Goal: Transaction & Acquisition: Purchase product/service

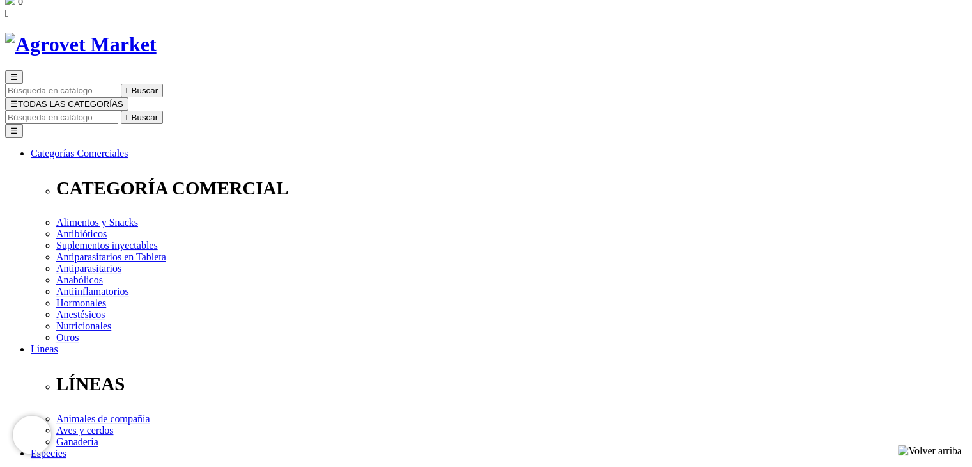
scroll to position [49, 0]
select select "384"
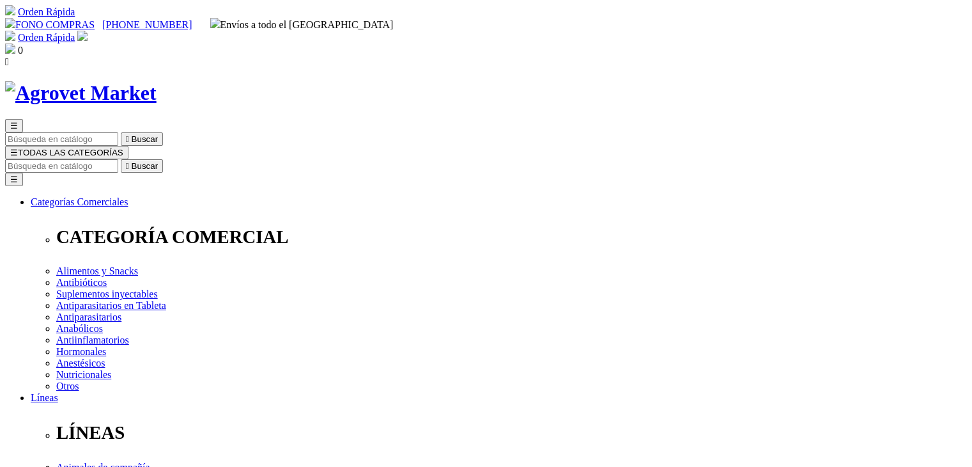
click at [118, 159] on input "Buscar" at bounding box center [61, 165] width 113 height 13
type input "fresh meat"
click at [194, 159] on button " Buscar" at bounding box center [215, 165] width 42 height 13
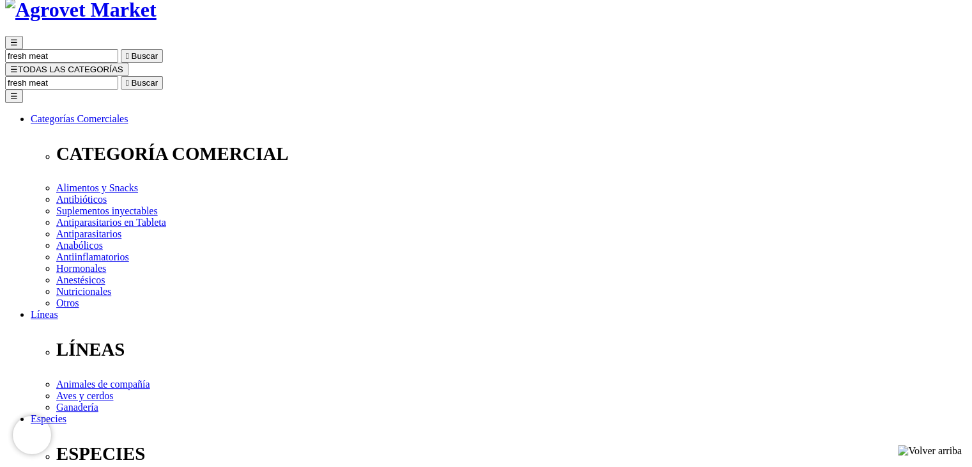
scroll to position [84, 0]
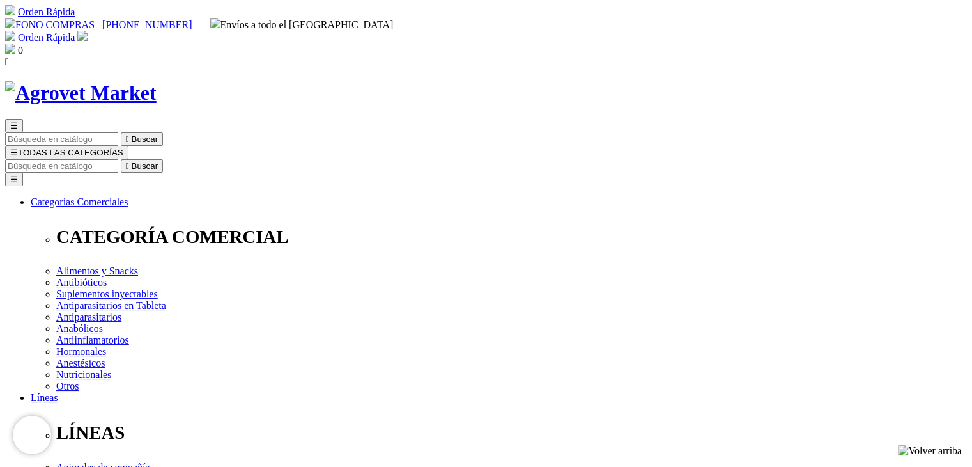
select select "384"
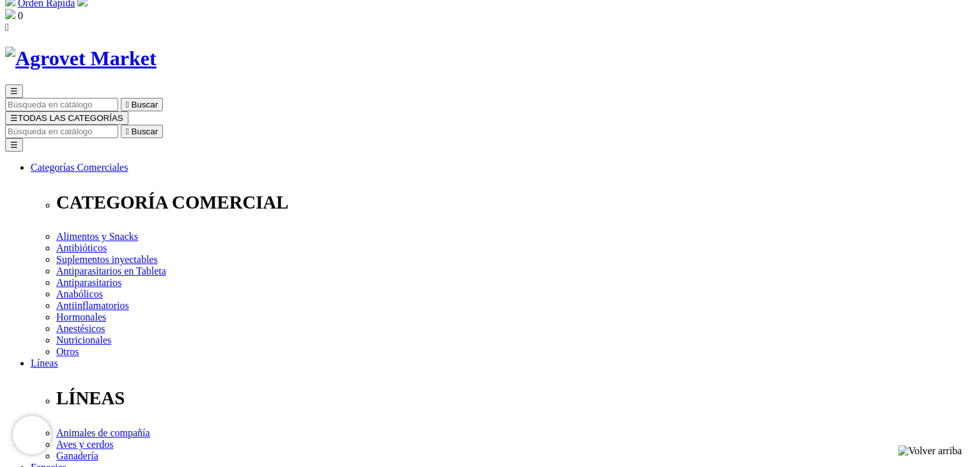
scroll to position [32, 0]
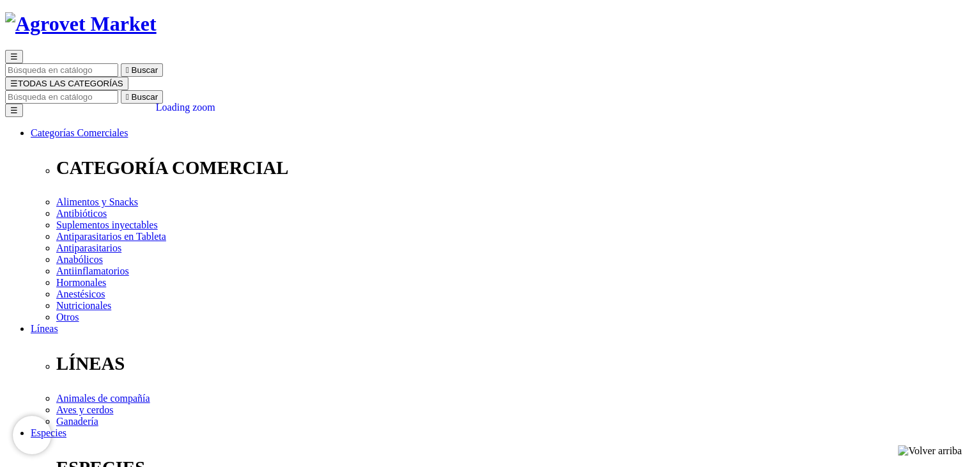
scroll to position [69, 0]
select select "384"
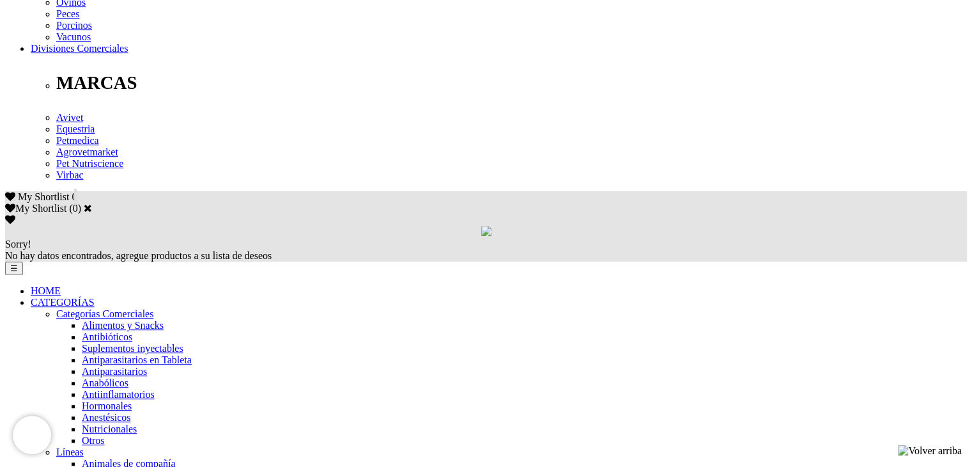
scroll to position [662, 0]
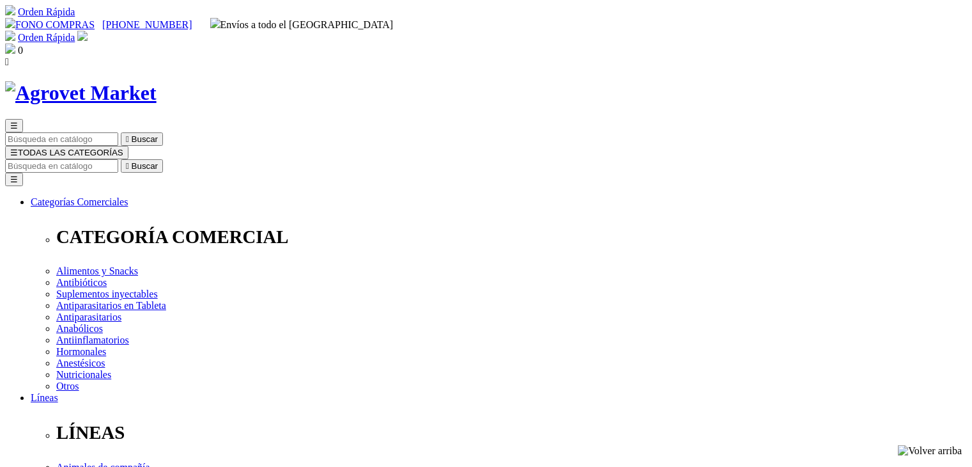
select select "0"
click at [118, 159] on input "Buscar" at bounding box center [61, 165] width 113 height 13
type input "fresh meat"
click at [121, 159] on button " Buscar" at bounding box center [142, 165] width 42 height 13
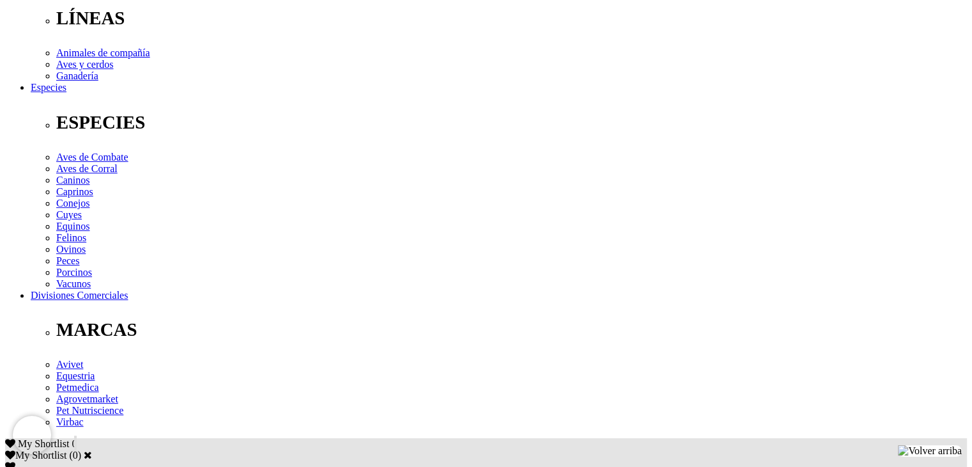
scroll to position [486, 0]
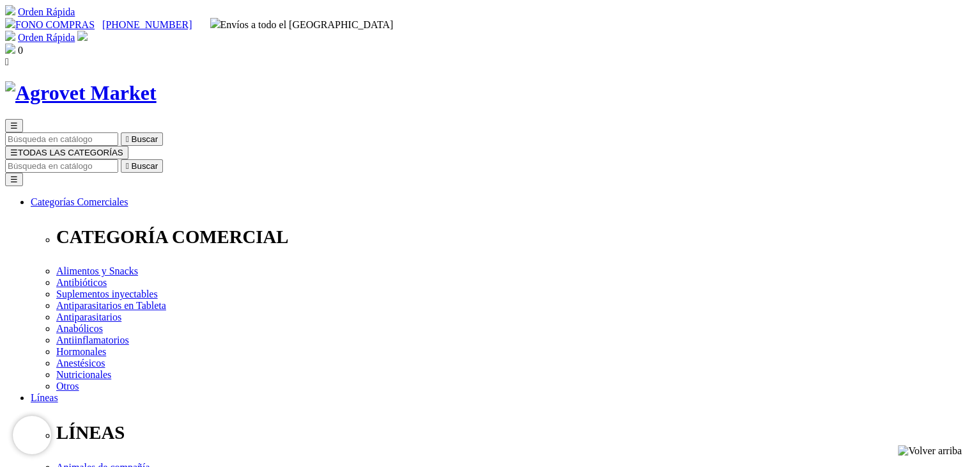
select select "384"
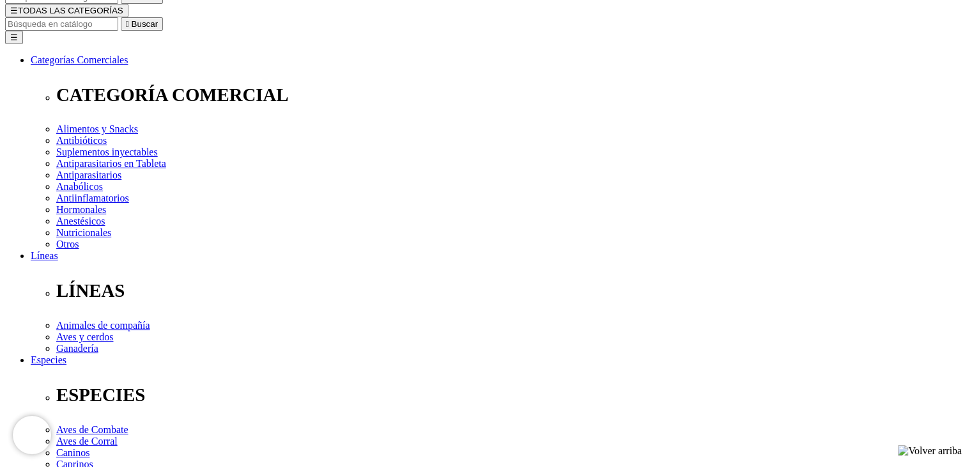
scroll to position [143, 0]
